Goal: Ask a question

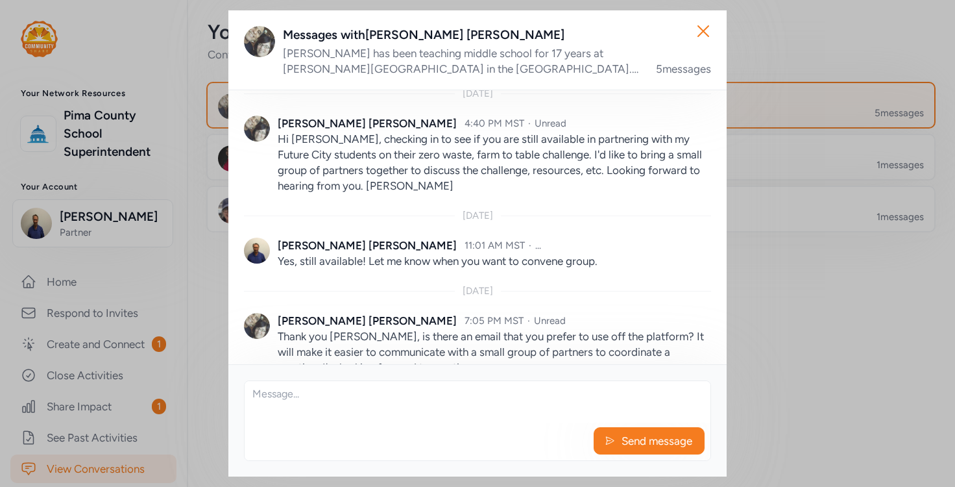
scroll to position [402, 0]
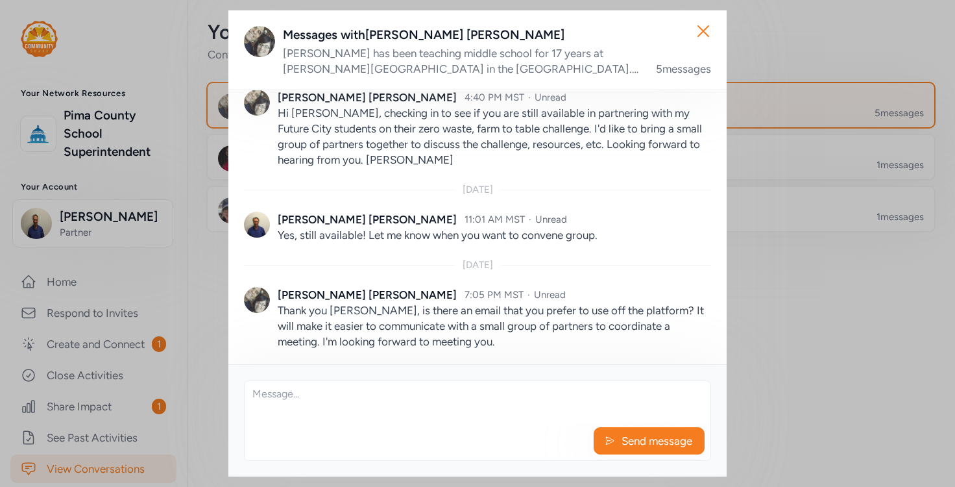
click at [337, 391] on textarea at bounding box center [478, 402] width 466 height 42
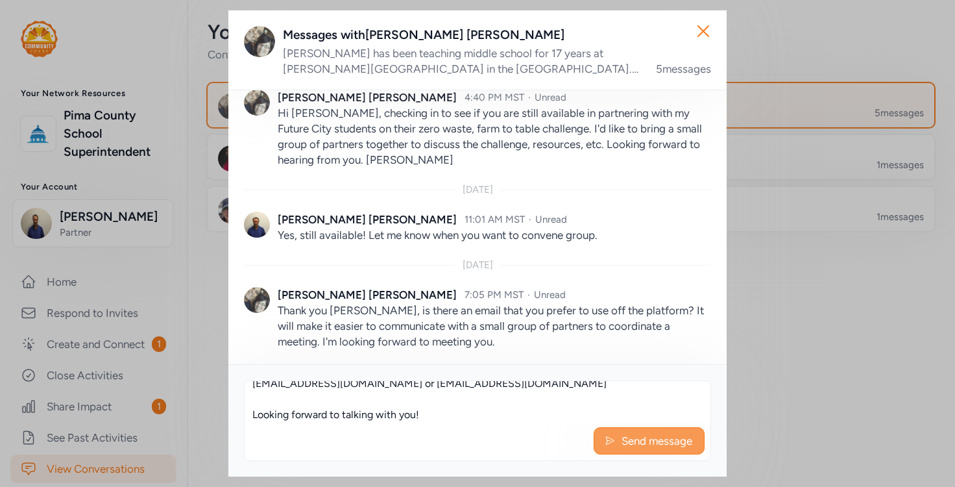
type textarea "[EMAIL_ADDRESS][DOMAIN_NAME] or [EMAIL_ADDRESS][DOMAIN_NAME] Looking forward to…"
click at [608, 439] on icon at bounding box center [610, 440] width 10 height 13
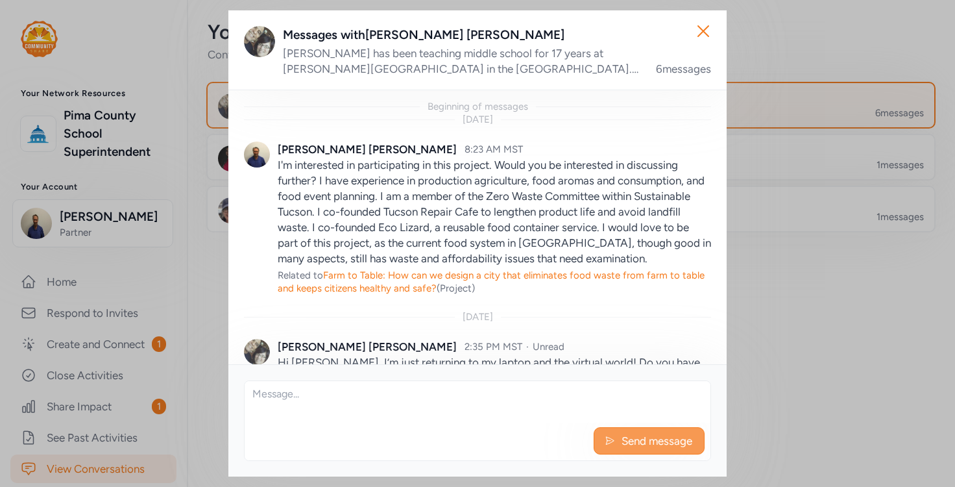
scroll to position [527, 0]
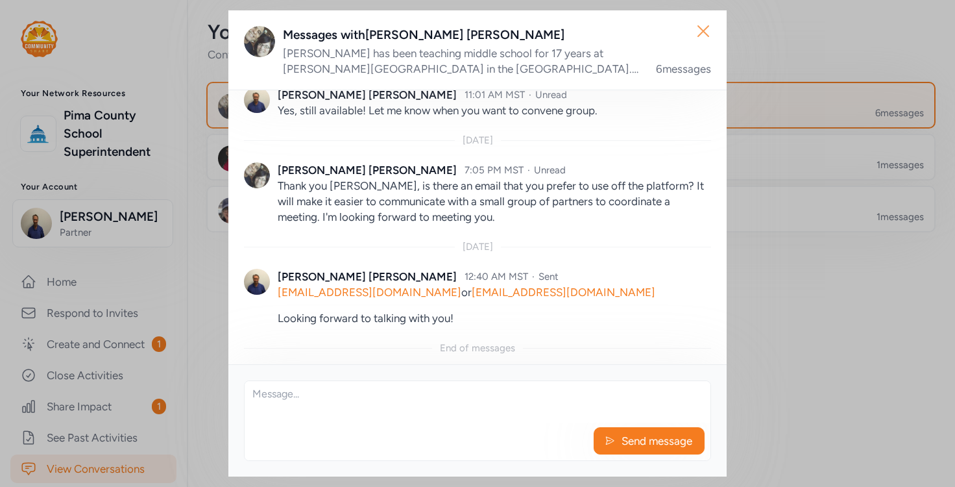
click at [695, 33] on icon "button" at bounding box center [703, 31] width 21 height 21
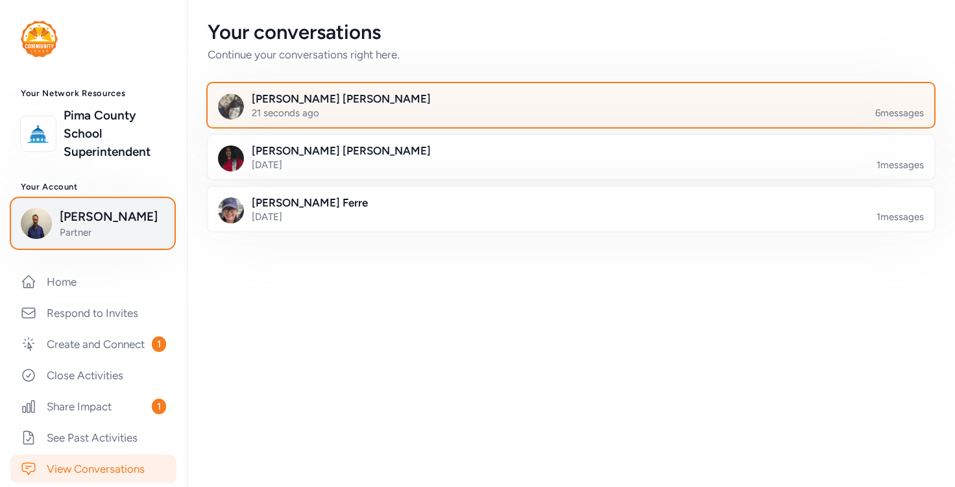
click at [107, 225] on span "[PERSON_NAME]" at bounding box center [112, 217] width 105 height 18
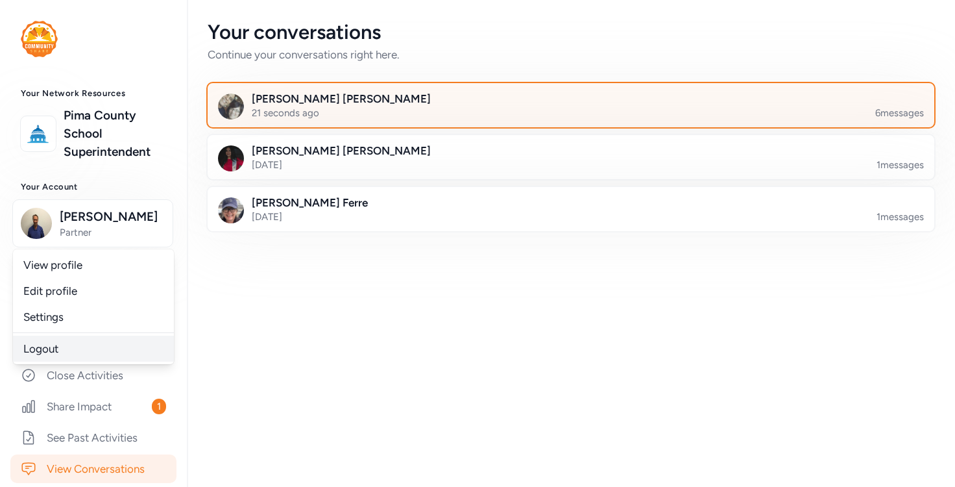
click at [50, 343] on link "Logout" at bounding box center [93, 348] width 161 height 26
